Goal: Transaction & Acquisition: Purchase product/service

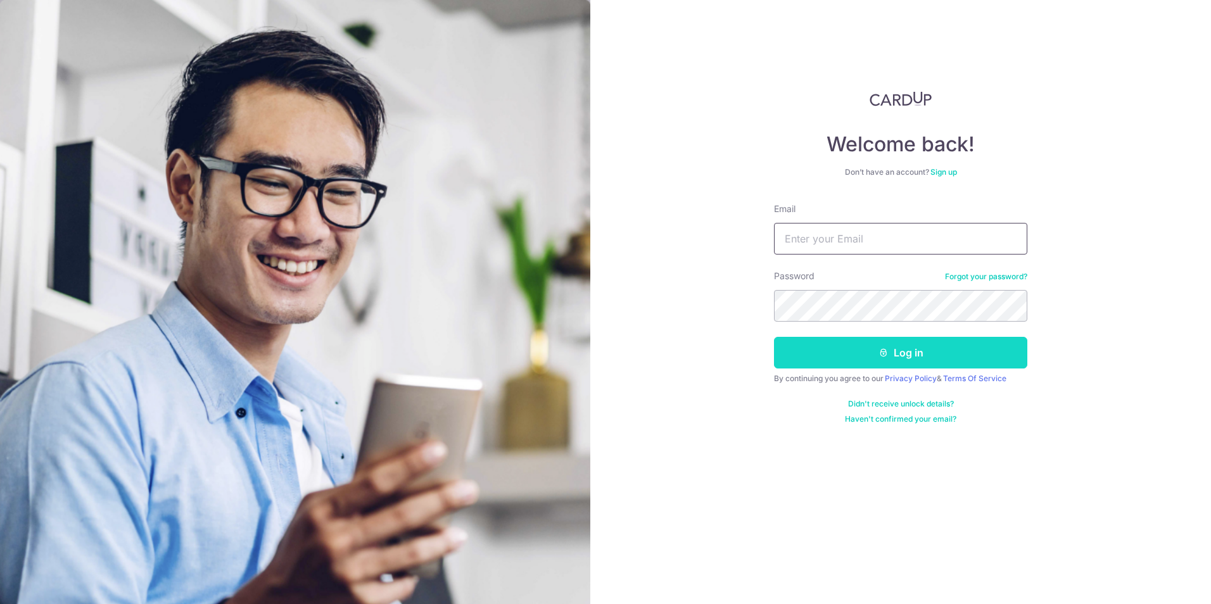
type input "[EMAIL_ADDRESS][DOMAIN_NAME]"
click at [907, 356] on button "Log in" at bounding box center [900, 353] width 253 height 32
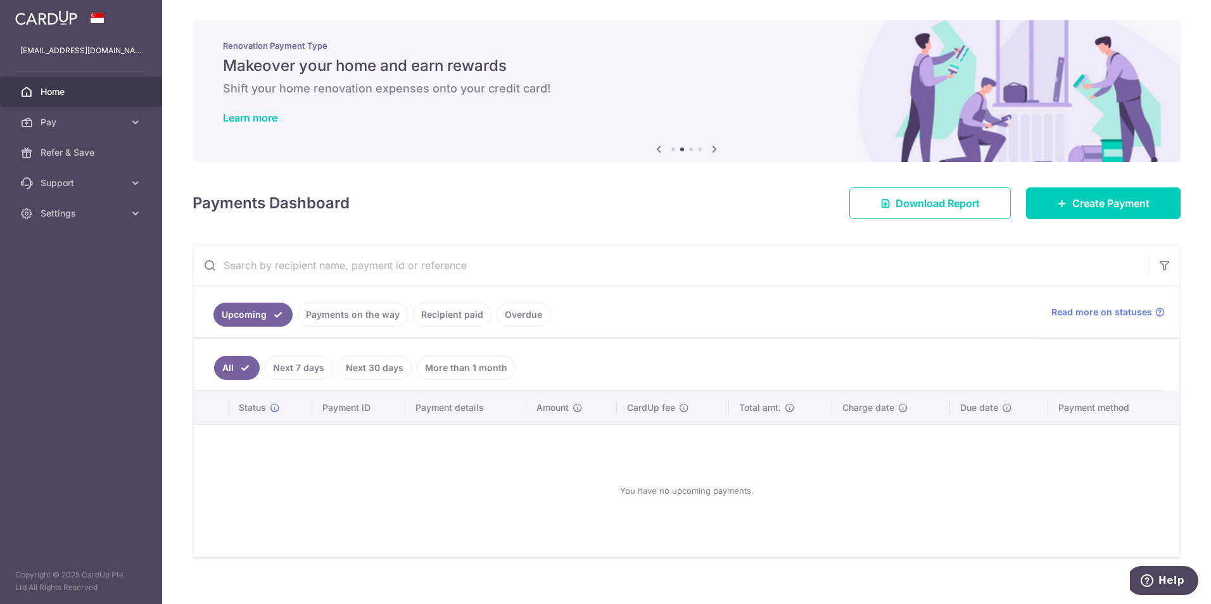
click at [362, 310] on link "Payments on the way" at bounding box center [353, 315] width 110 height 24
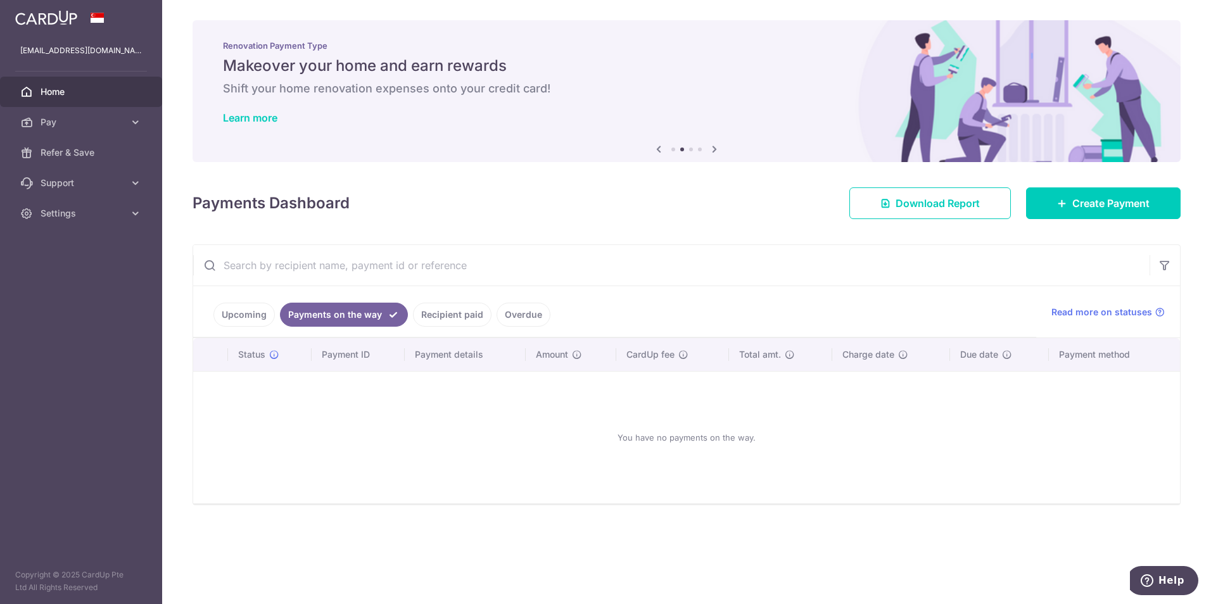
click at [440, 312] on link "Recipient paid" at bounding box center [452, 315] width 79 height 24
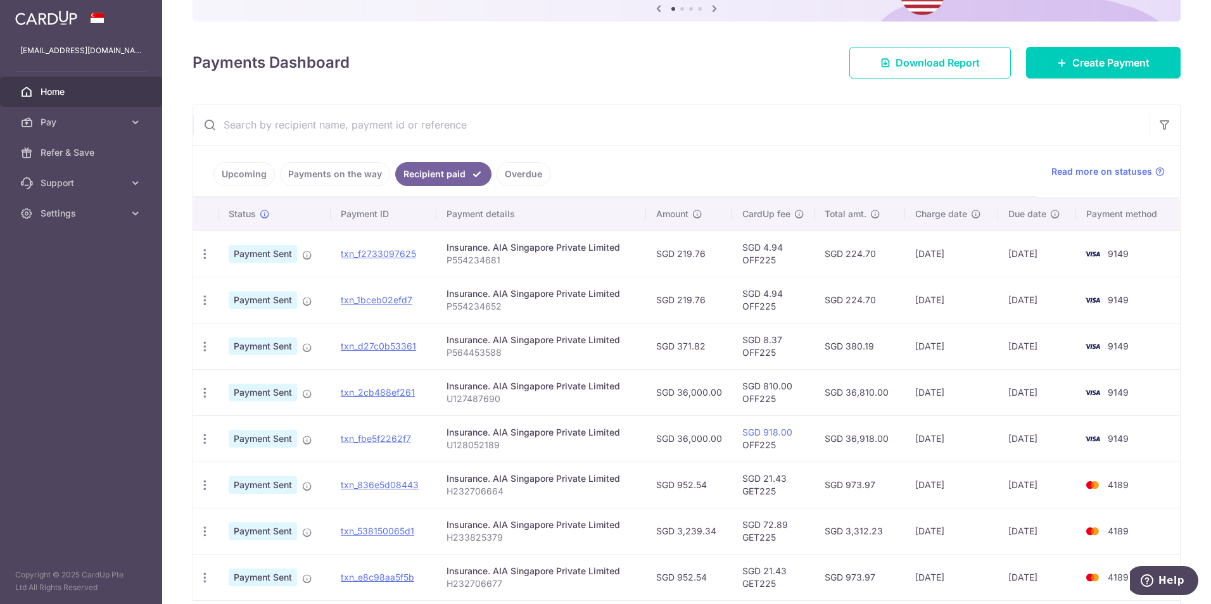
scroll to position [4, 0]
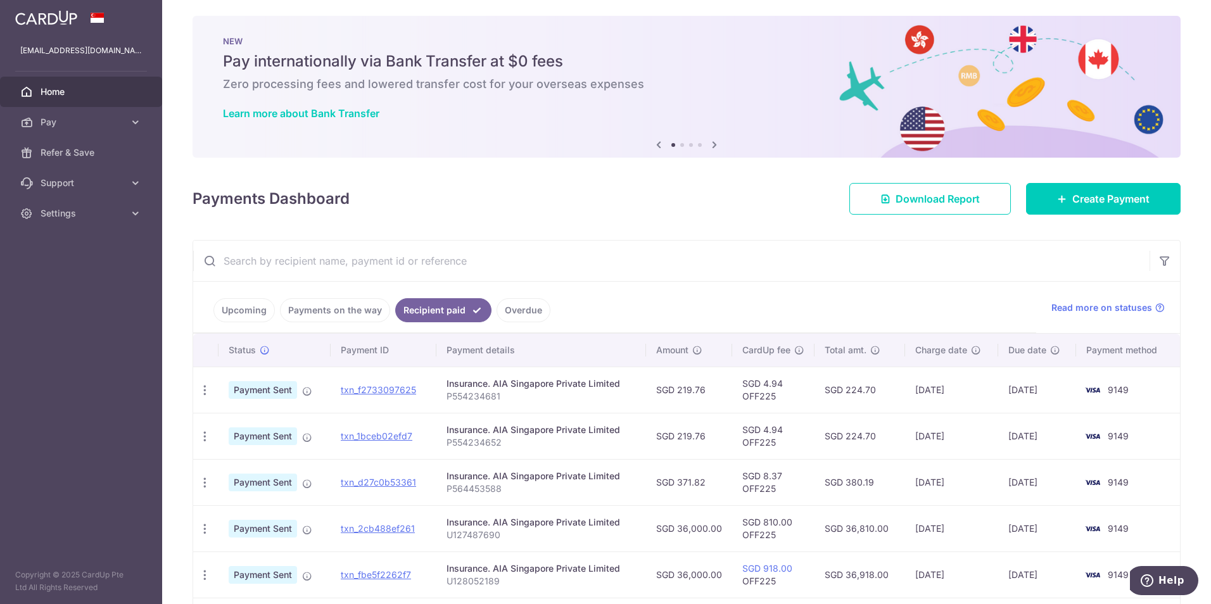
click at [522, 304] on link "Overdue" at bounding box center [523, 310] width 54 height 24
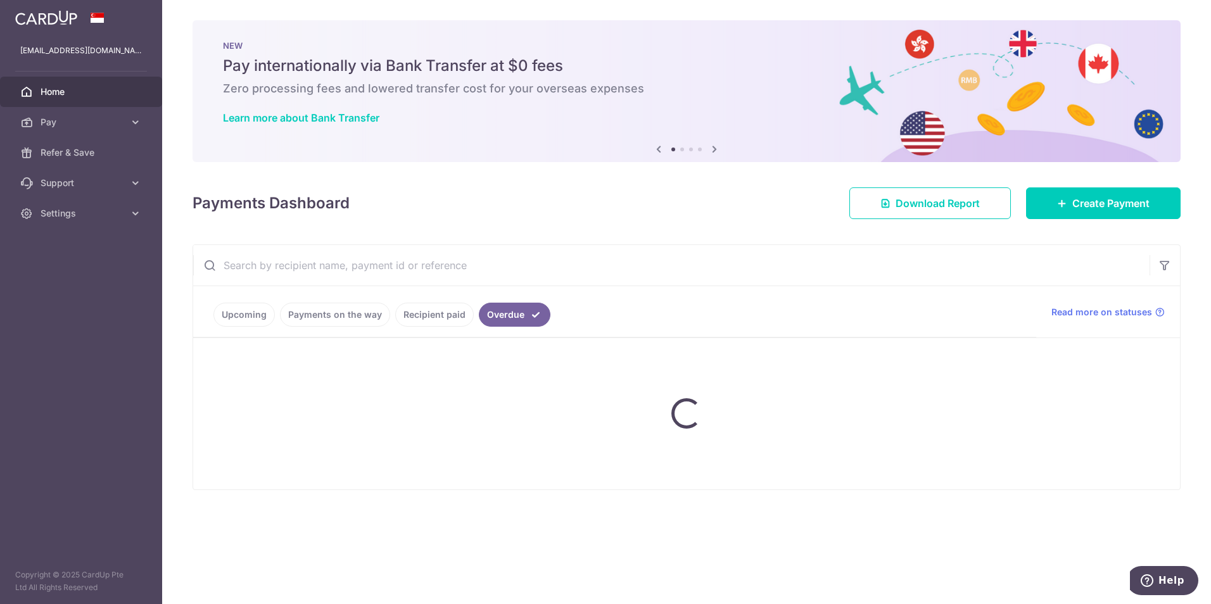
scroll to position [0, 0]
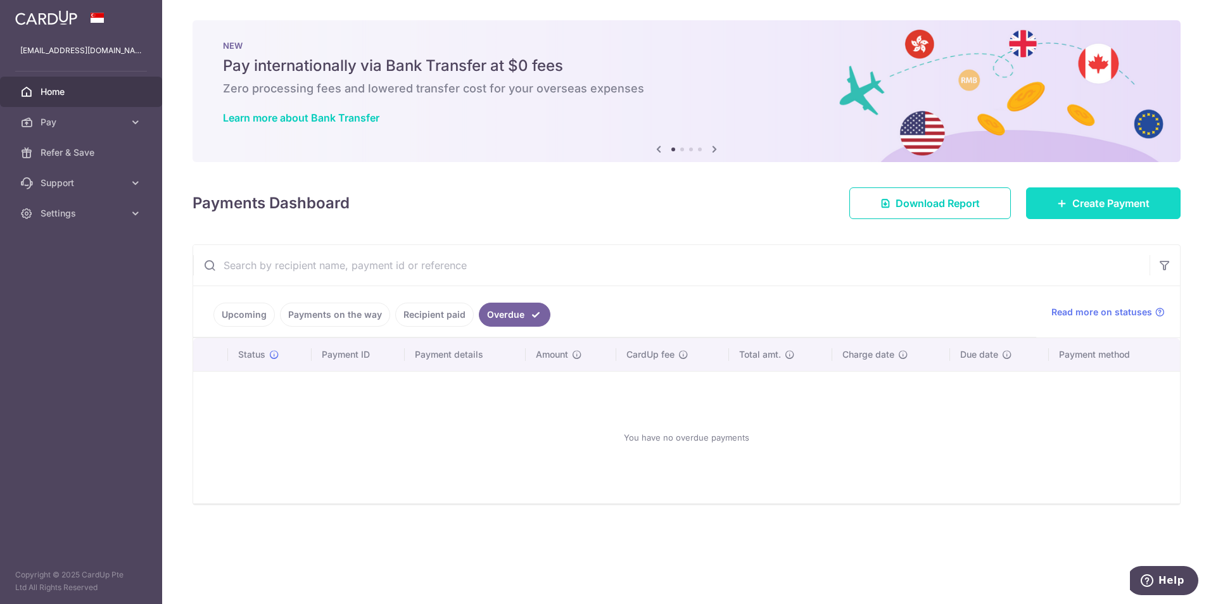
click at [1087, 201] on span "Create Payment" at bounding box center [1110, 203] width 77 height 15
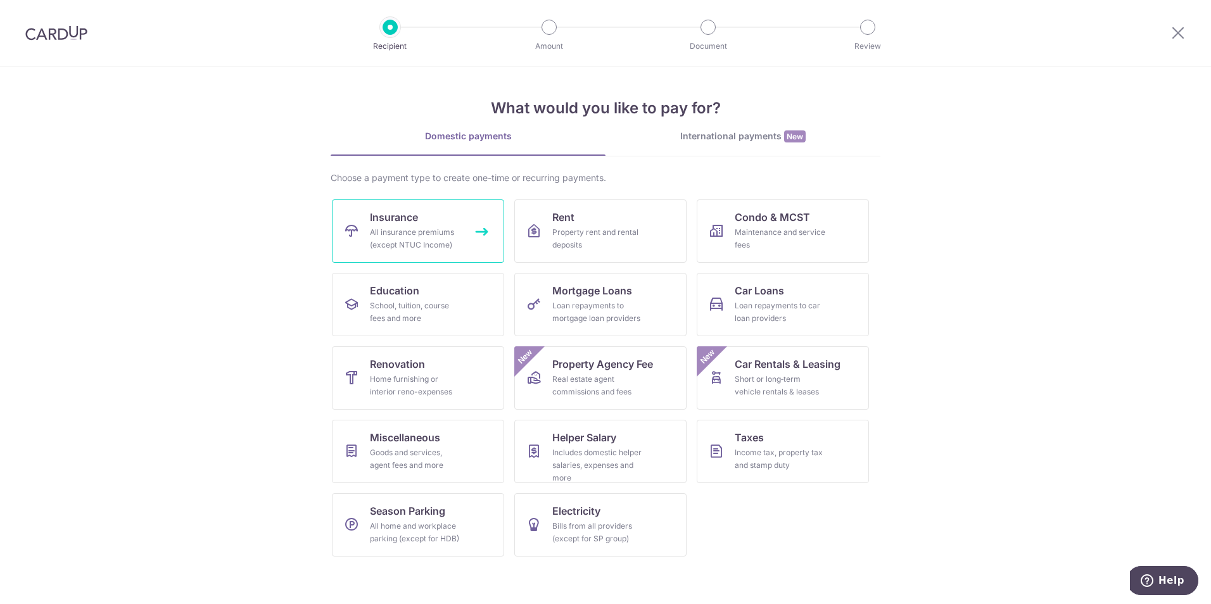
click at [400, 232] on div "All insurance premiums (except NTUC Income)" at bounding box center [415, 238] width 91 height 25
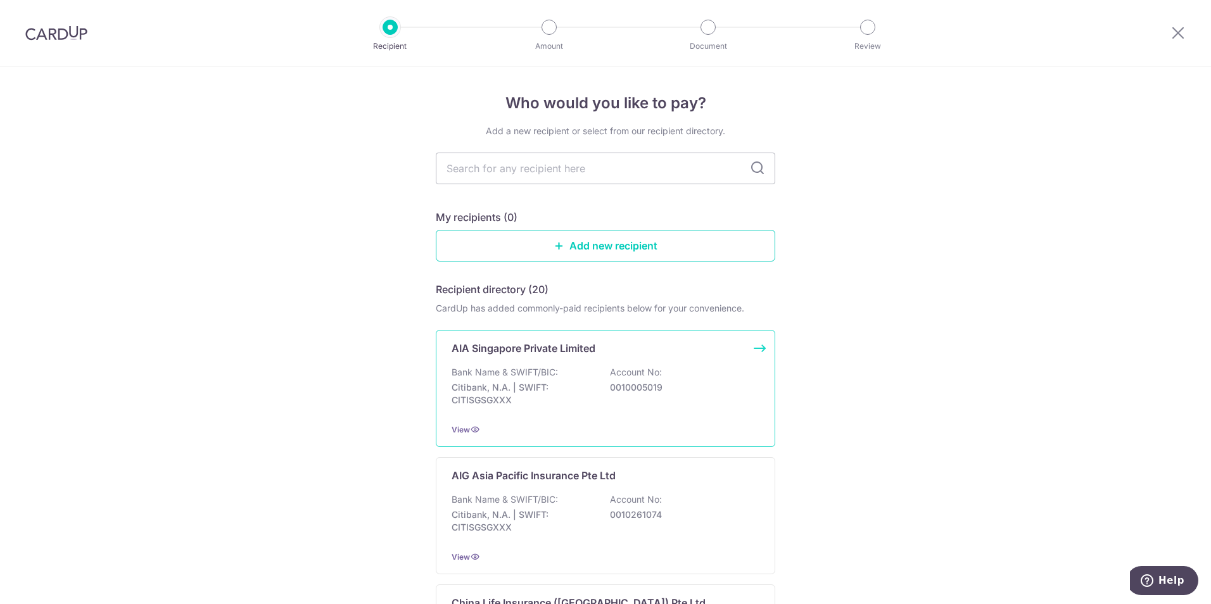
click at [569, 382] on p "Citibank, N.A. | SWIFT: CITISGSGXXX" at bounding box center [522, 393] width 142 height 25
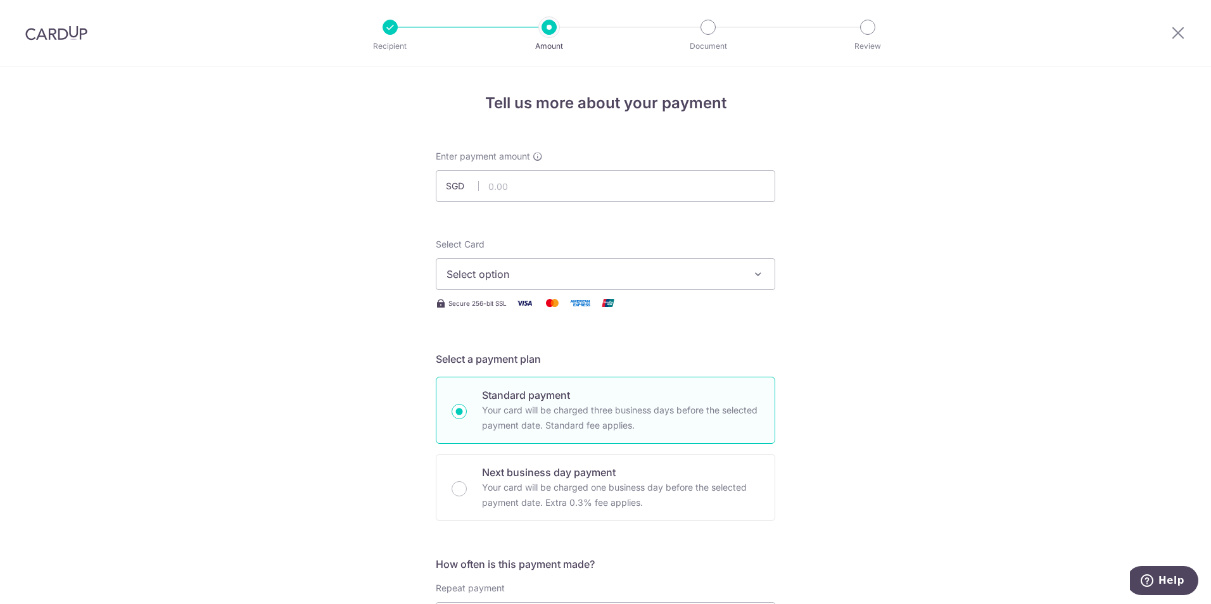
click at [758, 276] on icon "button" at bounding box center [758, 274] width 13 height 13
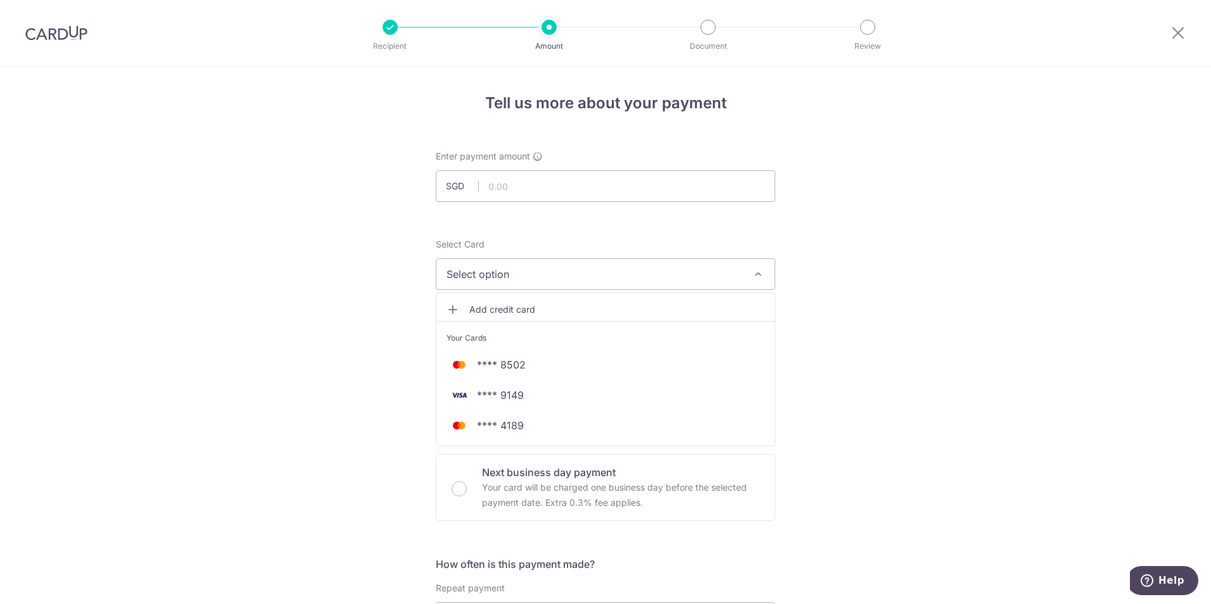
click at [506, 312] on span "Add credit card" at bounding box center [616, 309] width 295 height 13
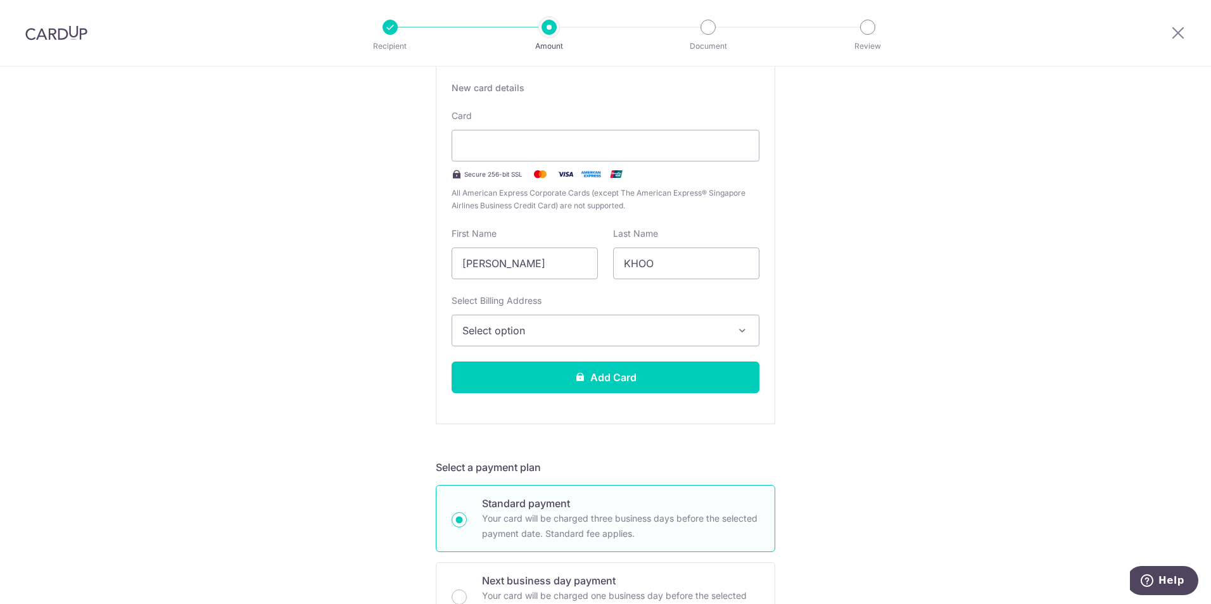
scroll to position [253, 0]
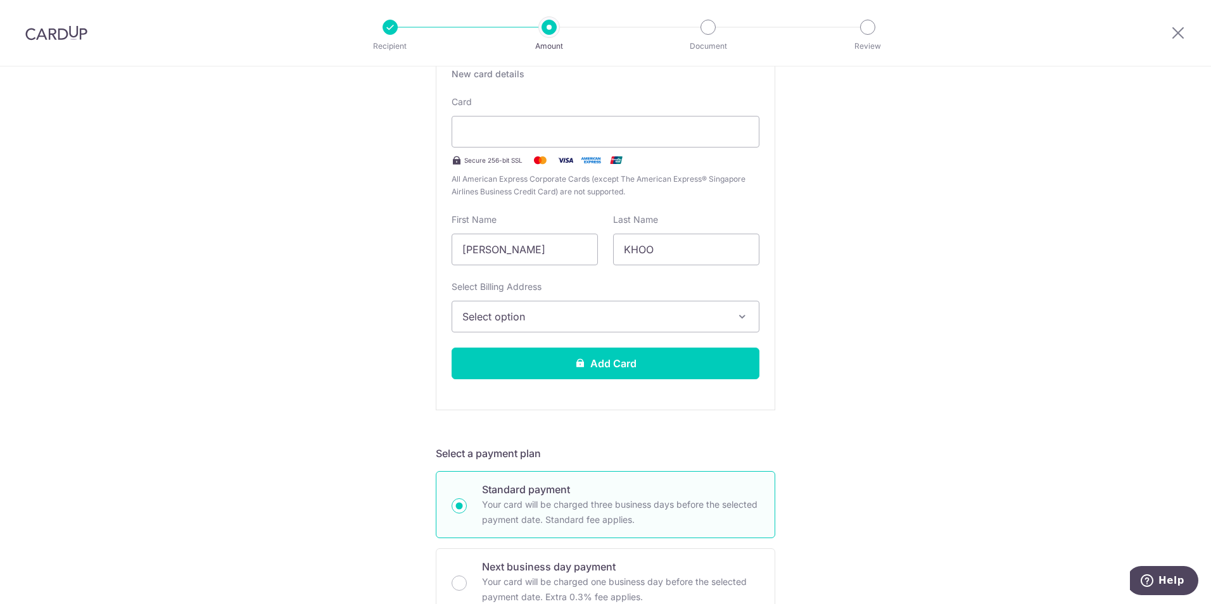
click at [746, 315] on button "Select option" at bounding box center [605, 317] width 308 height 32
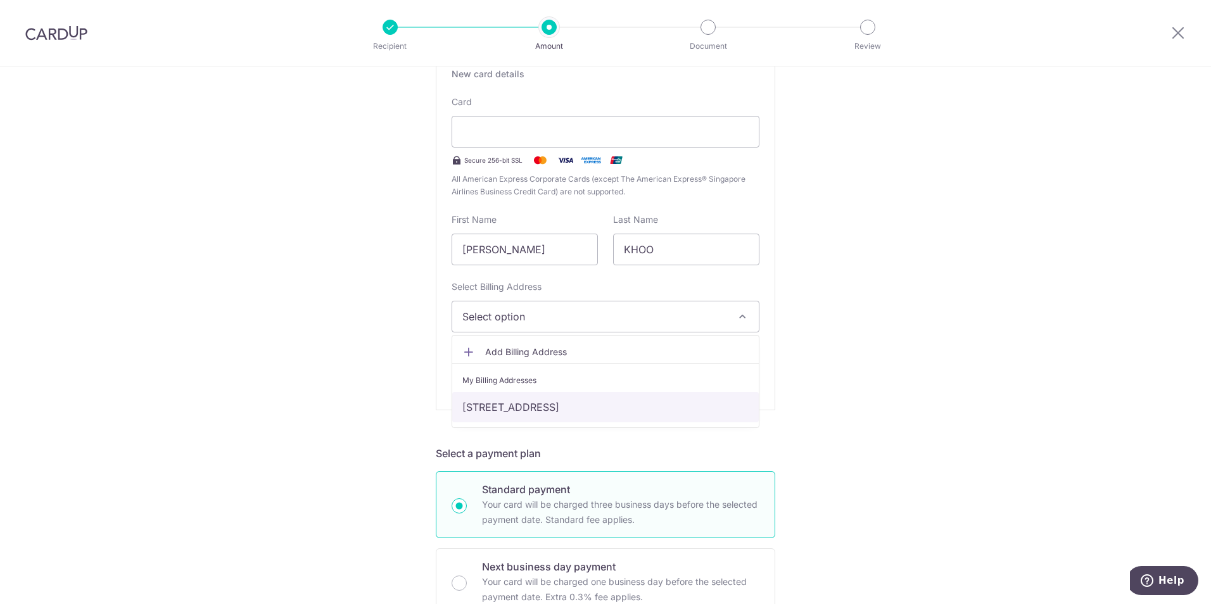
click at [698, 404] on link "[STREET_ADDRESS]" at bounding box center [605, 407] width 306 height 30
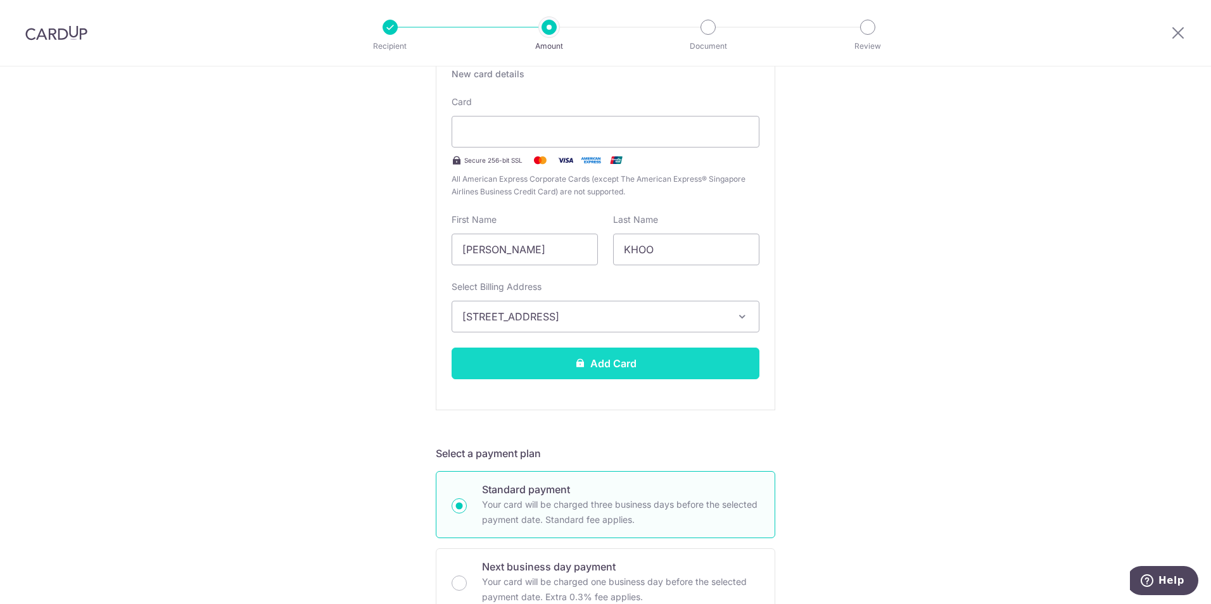
click at [727, 360] on button "Add Card" at bounding box center [605, 364] width 308 height 32
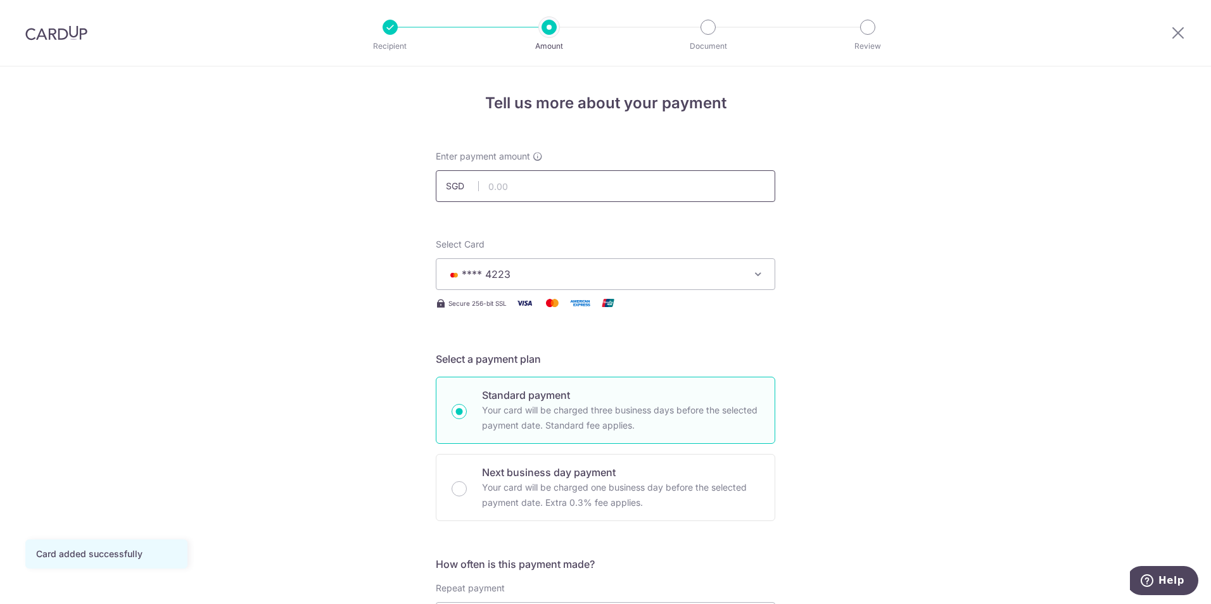
click at [608, 180] on input "text" at bounding box center [605, 186] width 339 height 32
click at [596, 182] on input "text" at bounding box center [605, 186] width 339 height 32
paste input "3,469.00"
type input "3,469.00"
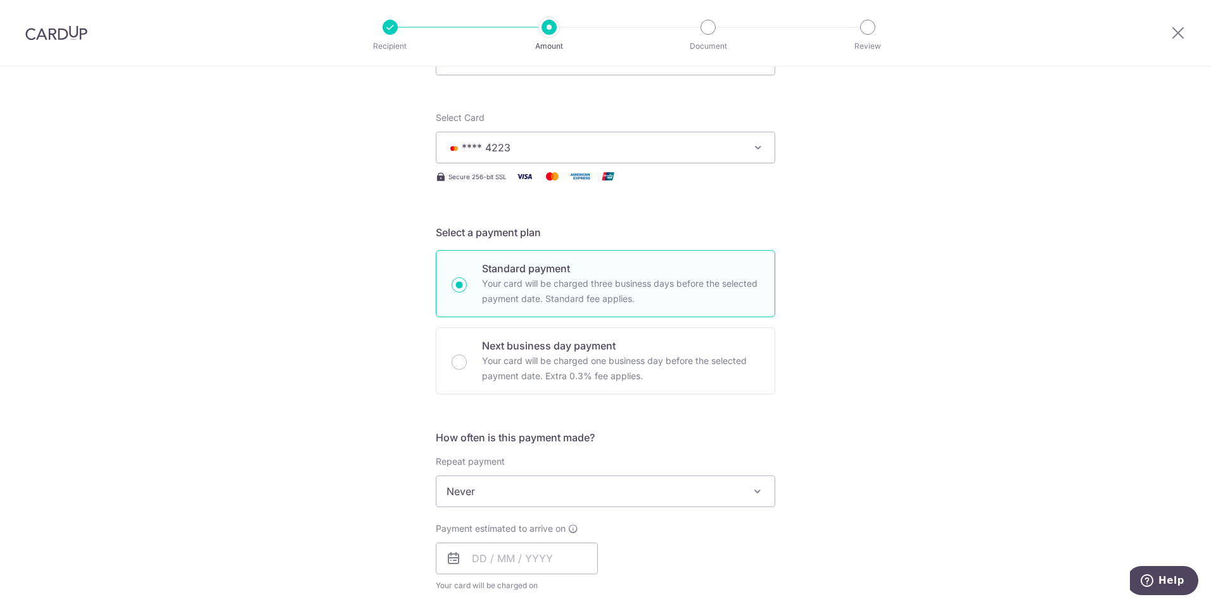
scroll to position [253, 0]
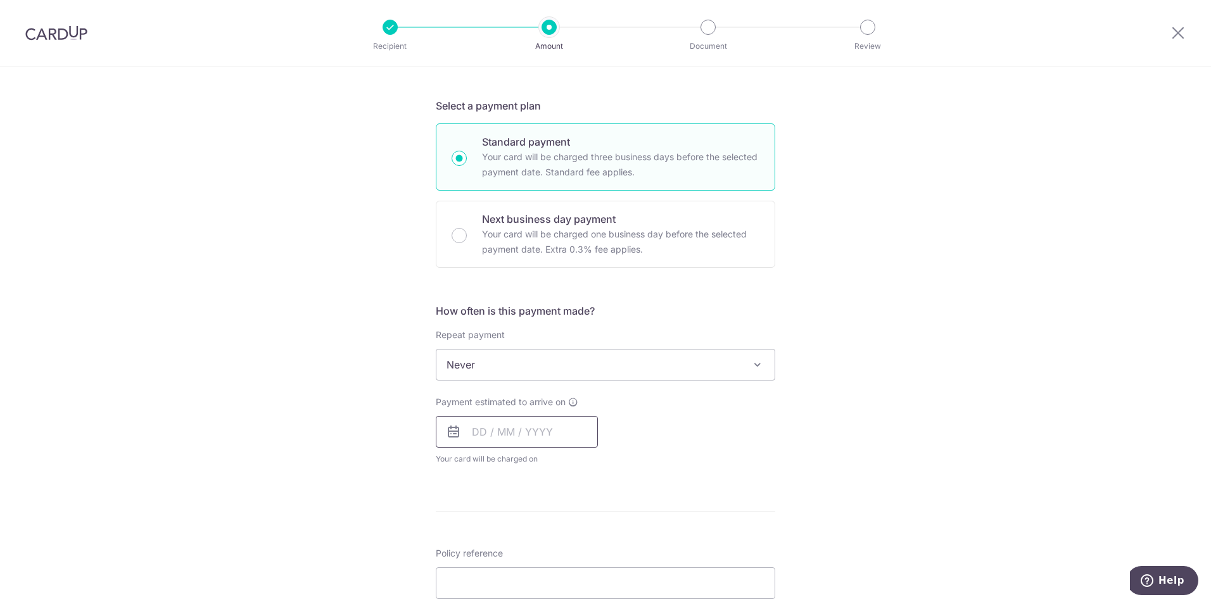
click at [483, 431] on input "text" at bounding box center [517, 432] width 162 height 32
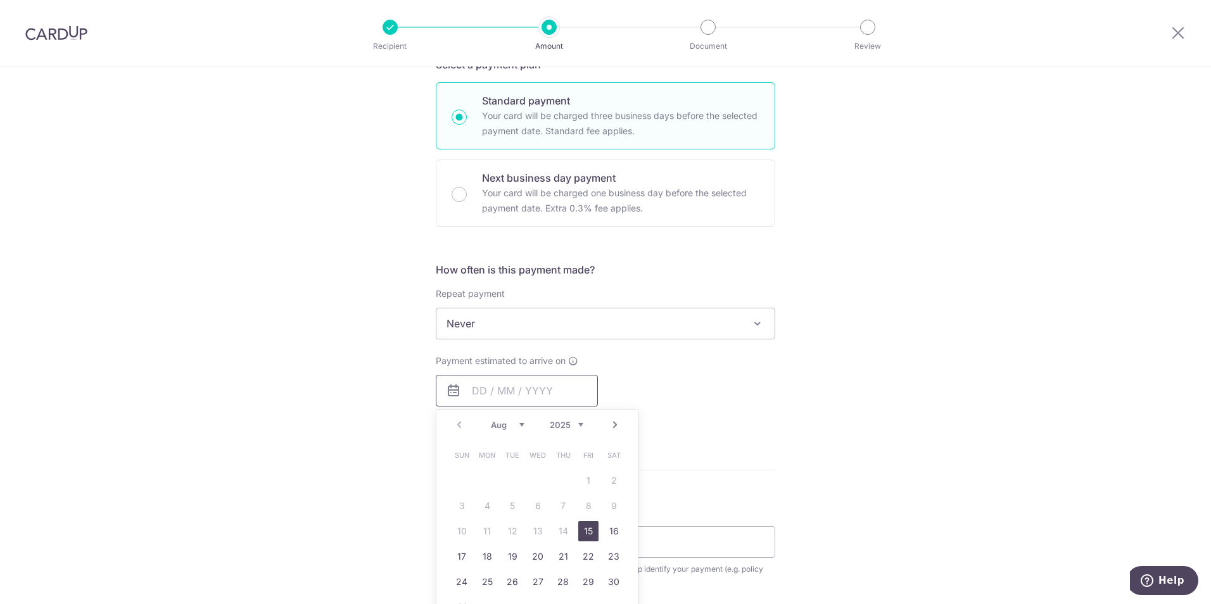
scroll to position [507, 0]
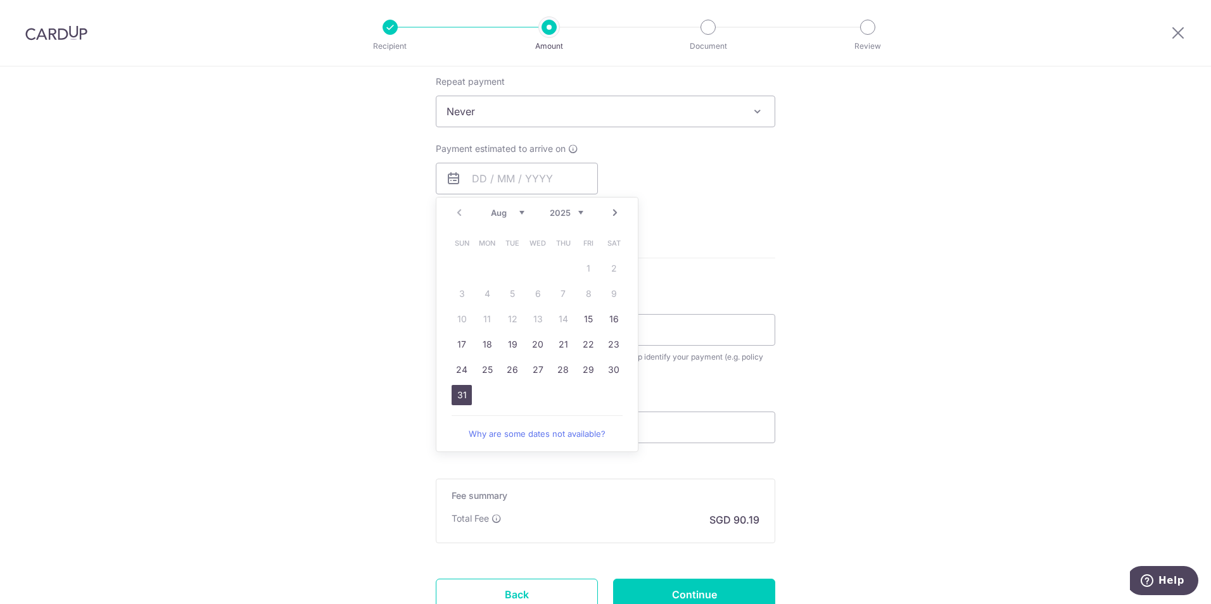
click at [455, 394] on link "31" at bounding box center [461, 395] width 20 height 20
type input "[DATE]"
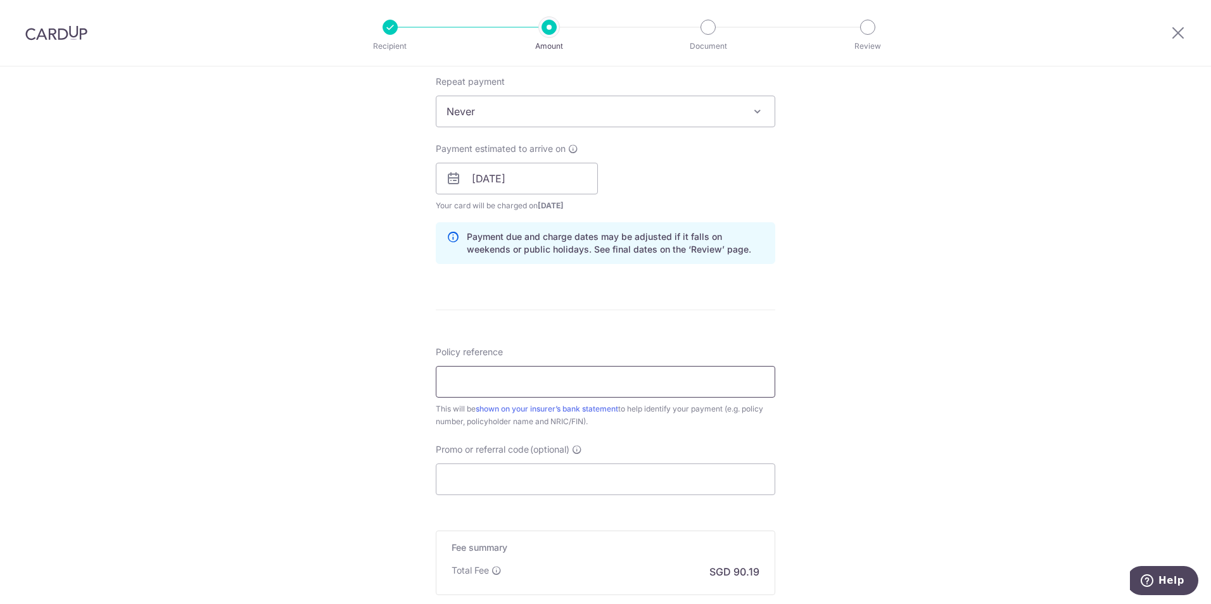
click at [526, 381] on input "Policy reference" at bounding box center [605, 382] width 339 height 32
paste input "L549029597"
type input "L549029597"
click at [874, 250] on div "Tell us more about your payment Enter payment amount SGD 3,469.00 3469.00 Card …" at bounding box center [605, 158] width 1211 height 1197
click at [983, 387] on div "Tell us more about your payment Enter payment amount SGD 3,469.00 3469.00 Card …" at bounding box center [605, 158] width 1211 height 1197
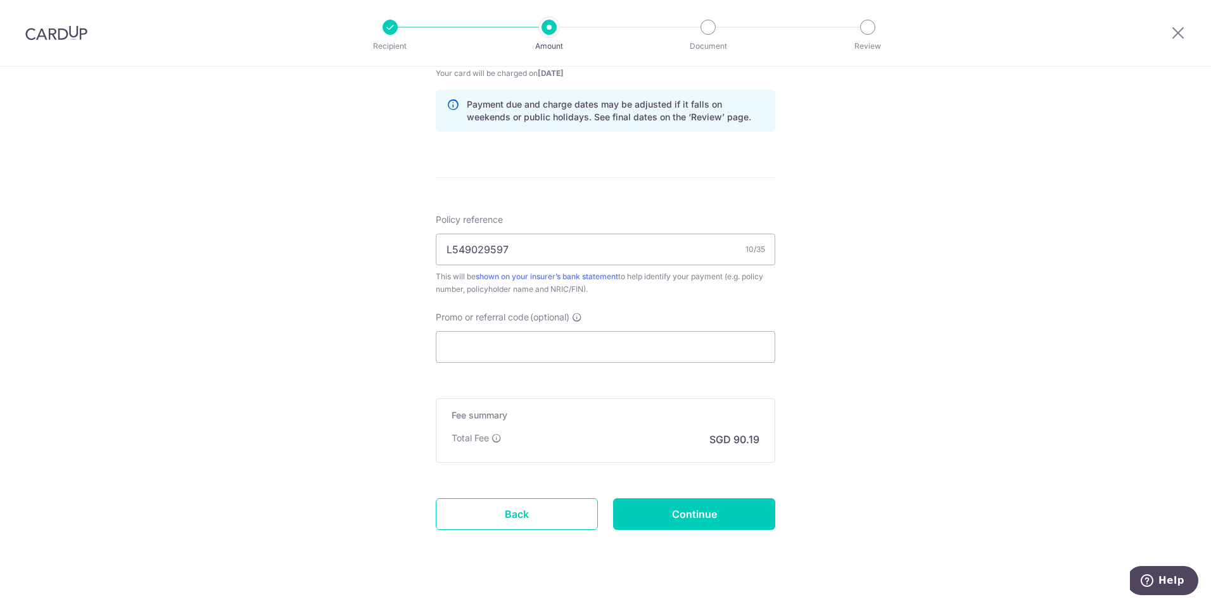
scroll to position [660, 0]
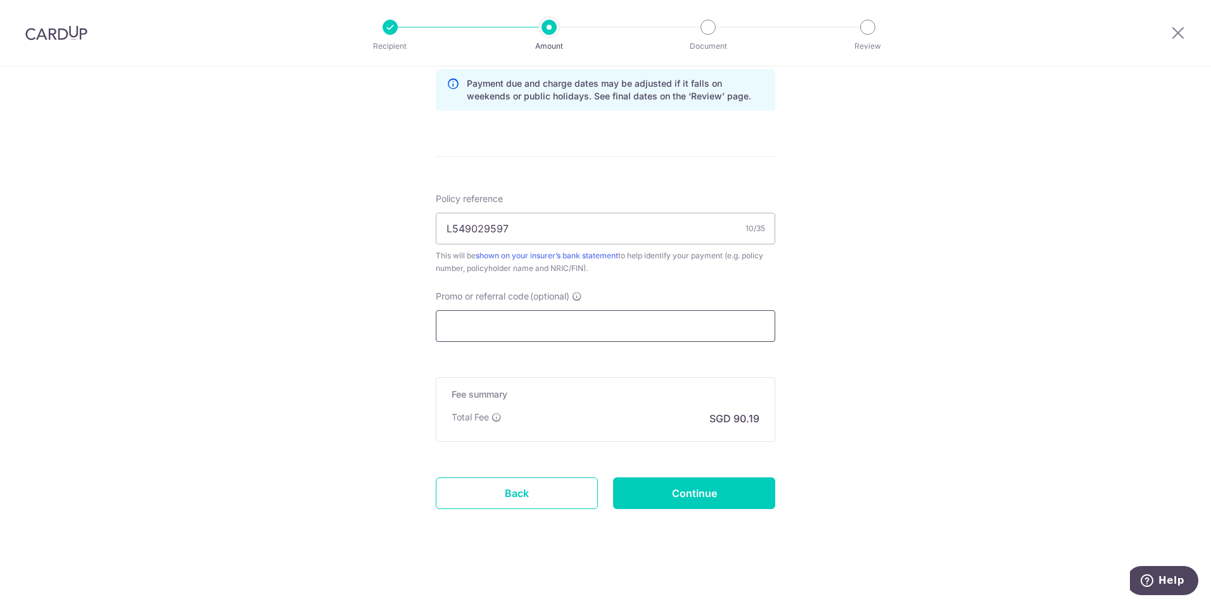
click at [501, 328] on input "Promo or referral code (optional)" at bounding box center [605, 326] width 339 height 32
paste input "GET225"
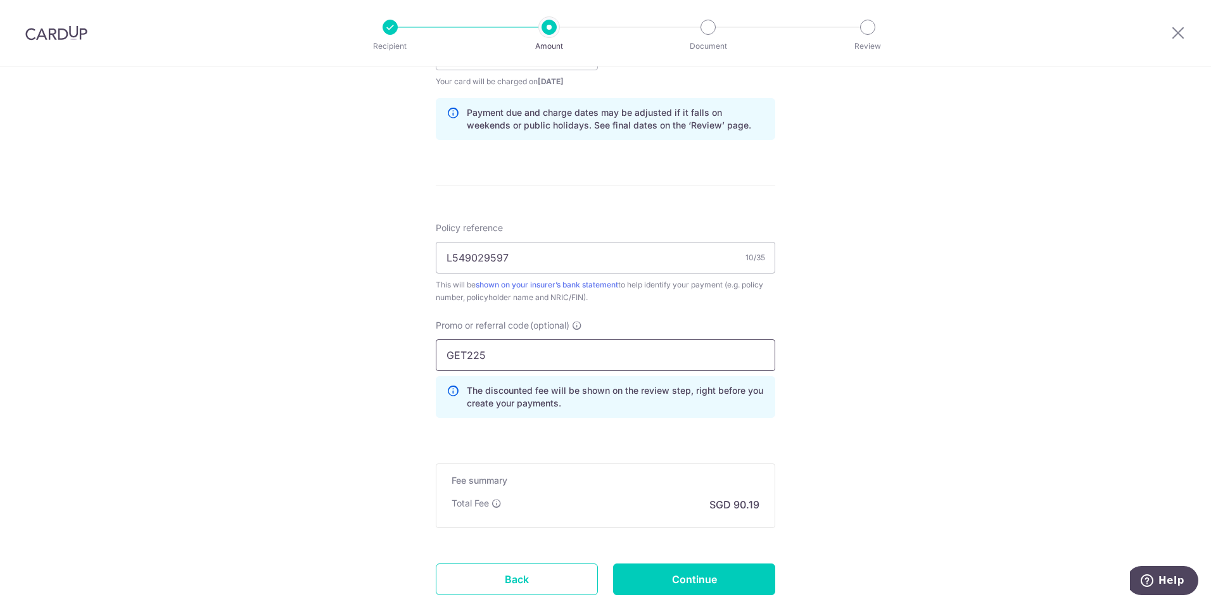
scroll to position [717, 0]
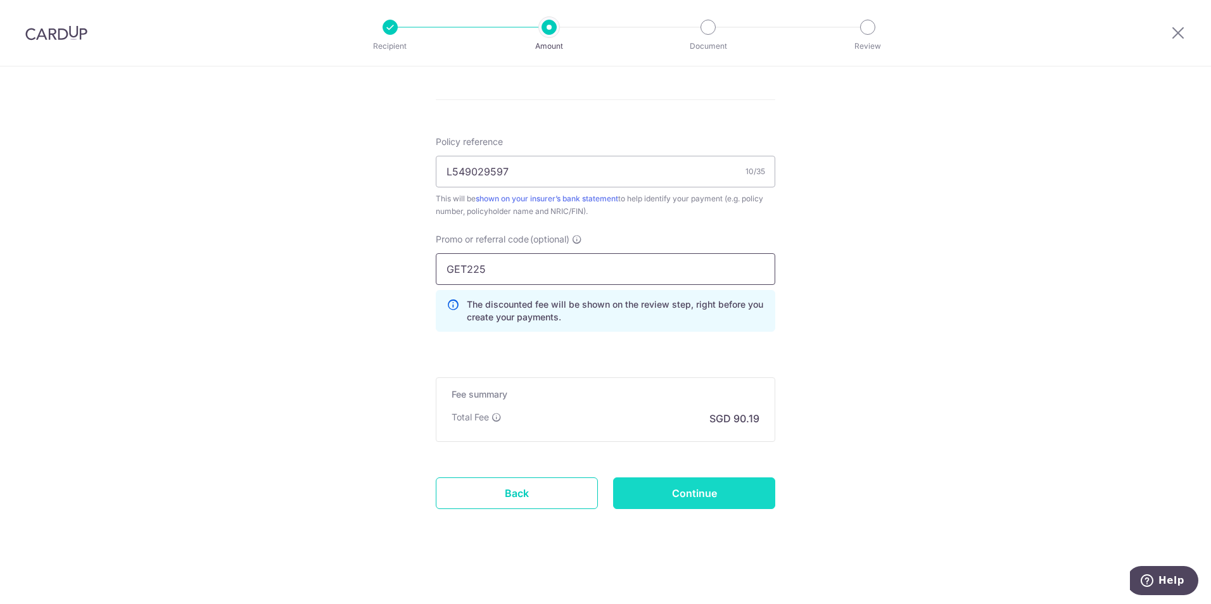
type input "GET225"
click at [698, 499] on input "Continue" at bounding box center [694, 493] width 162 height 32
type input "Create Schedule"
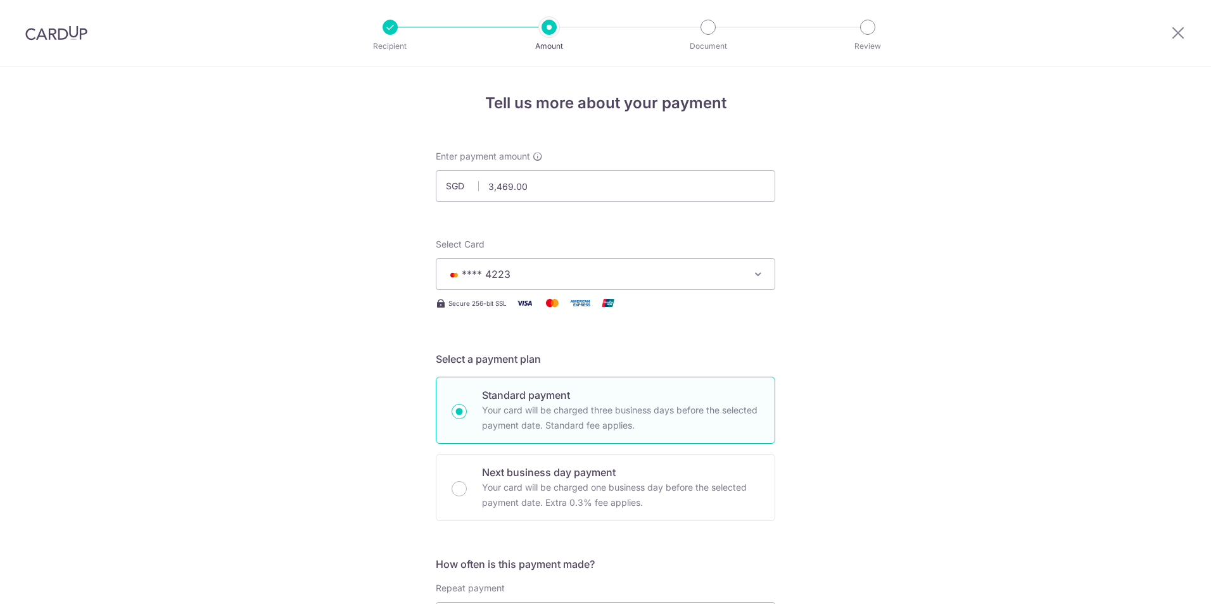
scroll to position [734, 0]
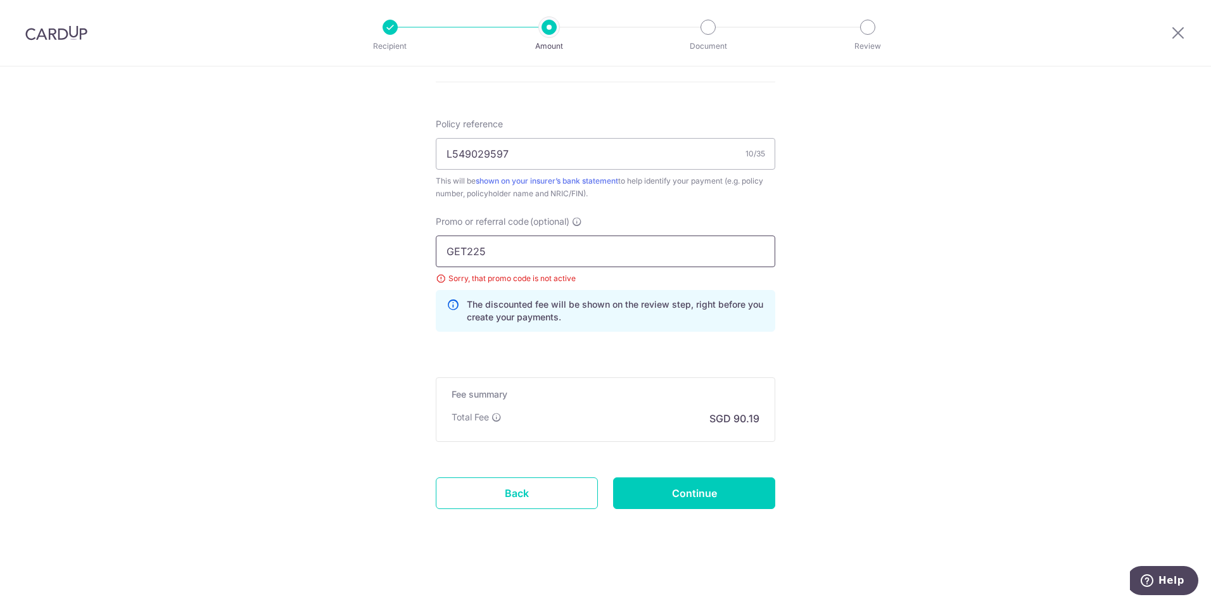
click at [465, 249] on input "GET225" at bounding box center [605, 252] width 339 height 32
click at [669, 254] on input "off225" at bounding box center [605, 252] width 339 height 32
drag, startPoint x: 550, startPoint y: 499, endPoint x: 716, endPoint y: 66, distance: 463.8
click at [550, 498] on link "Back" at bounding box center [517, 493] width 162 height 32
click at [580, 250] on input "off225" at bounding box center [605, 252] width 339 height 32
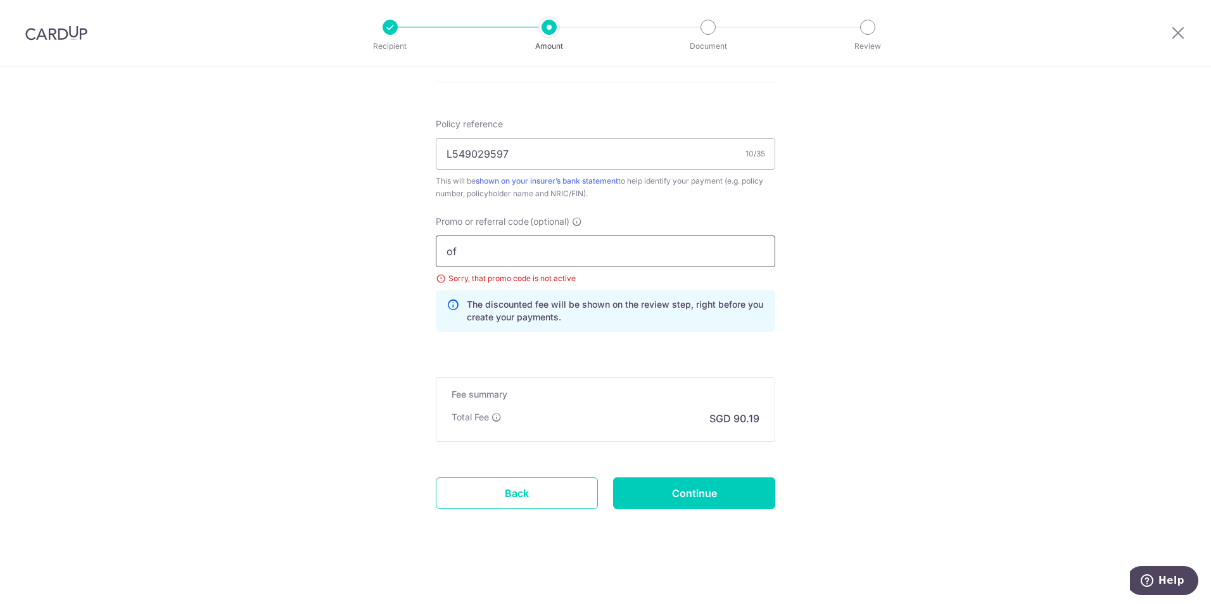
type input "o"
type input "OFF225"
click at [721, 496] on input "Continue" at bounding box center [694, 493] width 162 height 32
type input "Update Schedule"
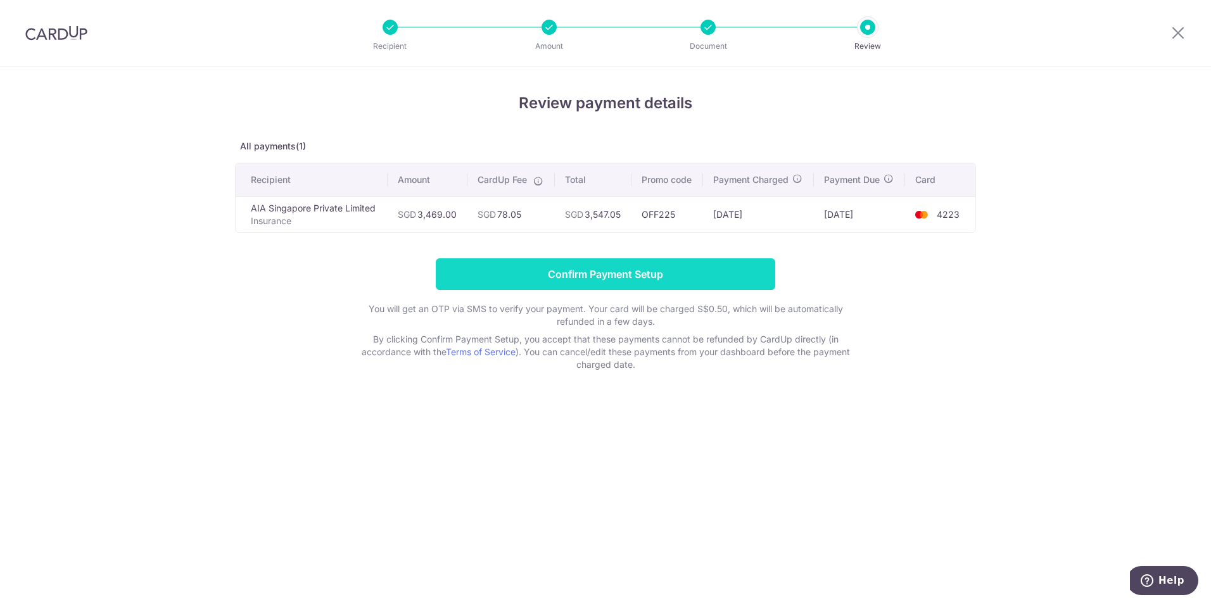
click at [693, 271] on input "Confirm Payment Setup" at bounding box center [605, 274] width 339 height 32
